Goal: Find specific page/section: Find specific page/section

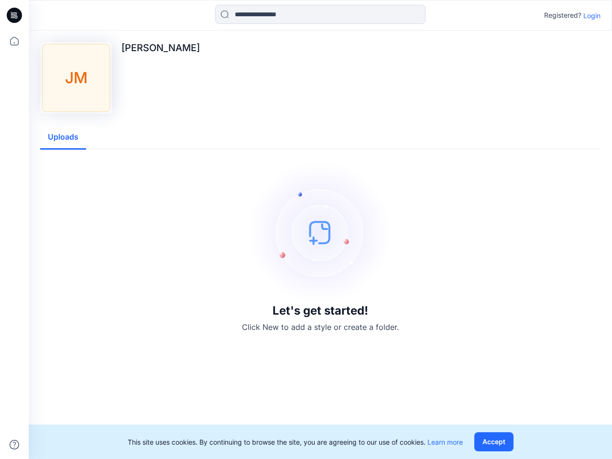
click at [306, 230] on img at bounding box center [321, 233] width 144 height 144
click at [15, 15] on icon at bounding box center [16, 15] width 4 height 0
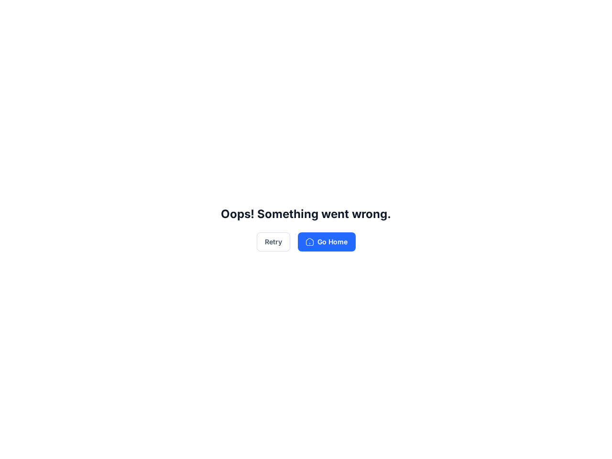
click at [14, 445] on div "Oops! Something went wrong. Retry Go Home" at bounding box center [306, 229] width 612 height 459
click at [320, 14] on div "Oops! Something went wrong. Retry Go Home" at bounding box center [306, 229] width 612 height 459
click at [592, 15] on div "Oops! Something went wrong. Retry Go Home" at bounding box center [306, 229] width 612 height 459
click at [63, 137] on div "Oops! Something went wrong. Retry Go Home" at bounding box center [306, 229] width 612 height 459
click at [496, 442] on div "Oops! Something went wrong. Retry Go Home" at bounding box center [306, 229] width 612 height 459
